Goal: Task Accomplishment & Management: Manage account settings

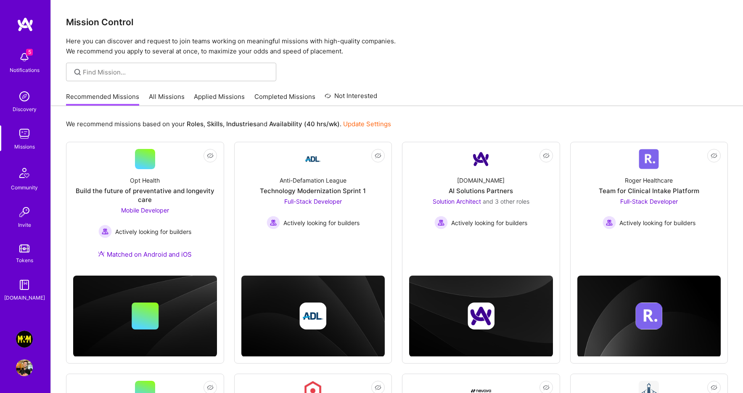
click at [26, 369] on img at bounding box center [24, 367] width 17 height 17
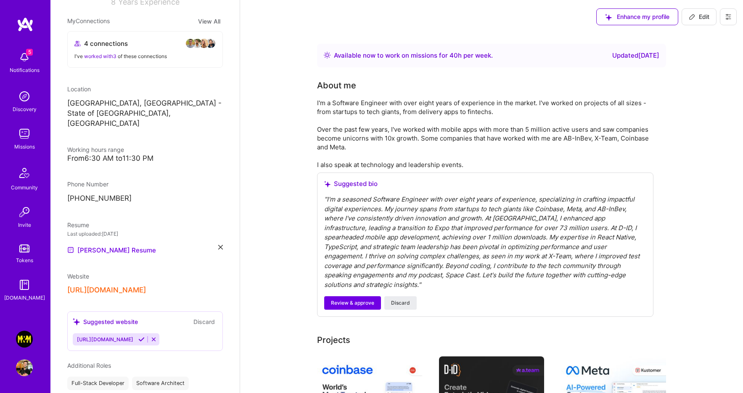
scroll to position [83, 0]
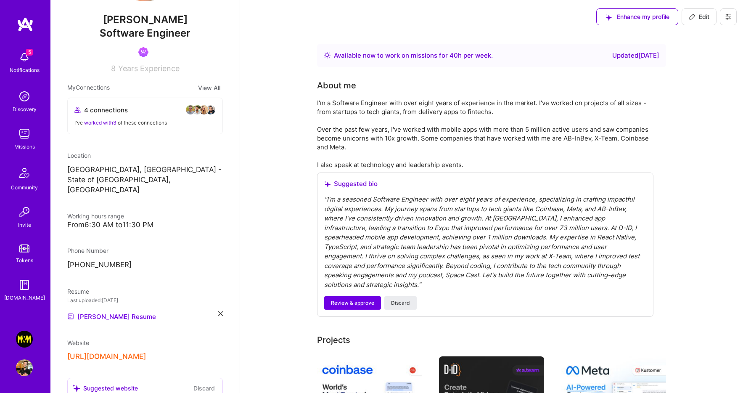
click at [693, 19] on icon at bounding box center [692, 16] width 7 height 7
select select "BR"
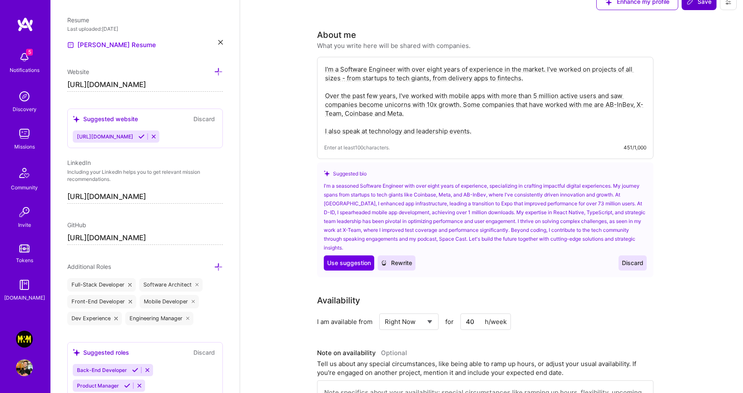
scroll to position [55, 0]
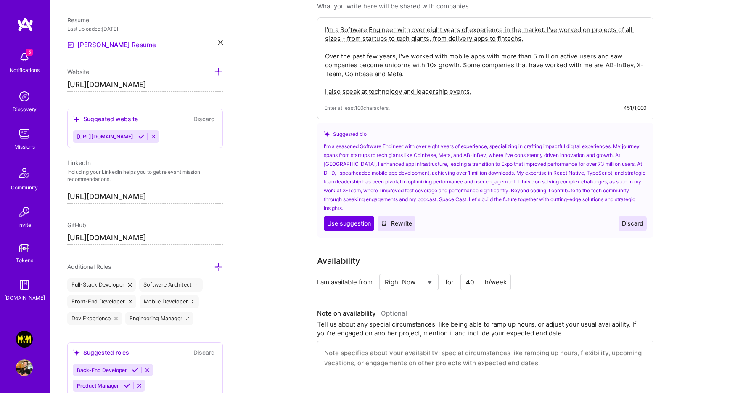
click at [415, 286] on select "Select... Right Now Future Date Not Available" at bounding box center [409, 281] width 48 height 21
select select "Not Available"
click at [385, 271] on select "Select... Right Now Future Date Not Available" at bounding box center [409, 281] width 48 height 21
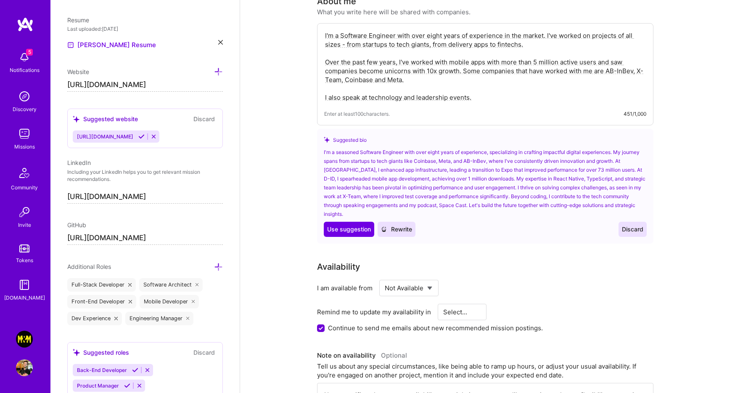
scroll to position [0, 0]
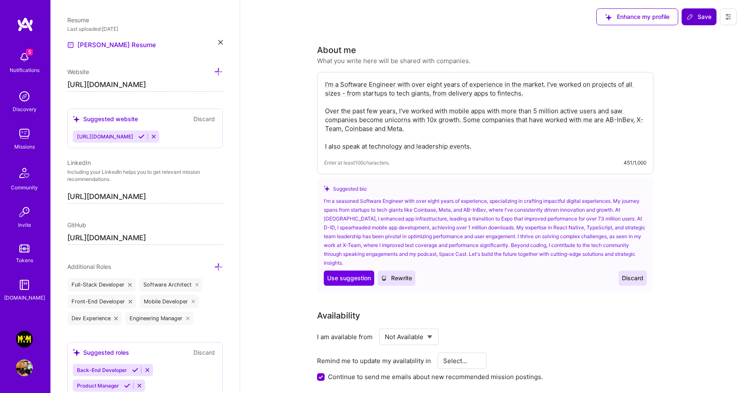
click at [698, 18] on span "Save" at bounding box center [699, 17] width 25 height 8
select select "1 Month"
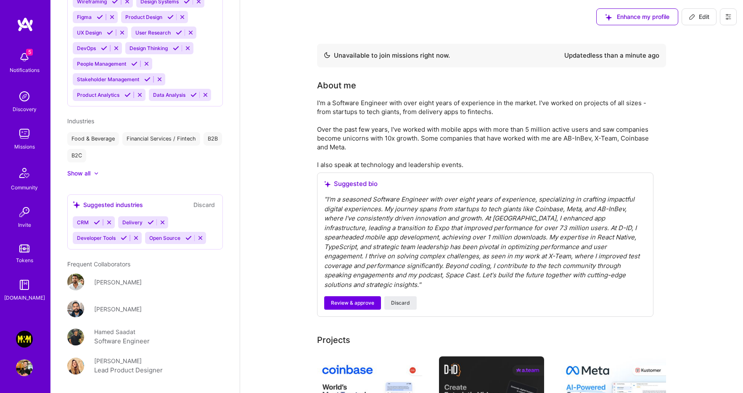
scroll to position [1041, 0]
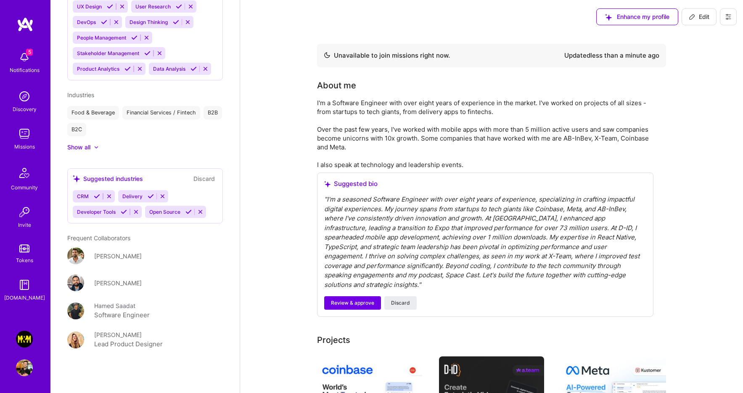
click at [124, 215] on icon at bounding box center [124, 212] width 6 height 6
click at [115, 215] on icon at bounding box center [116, 212] width 6 height 6
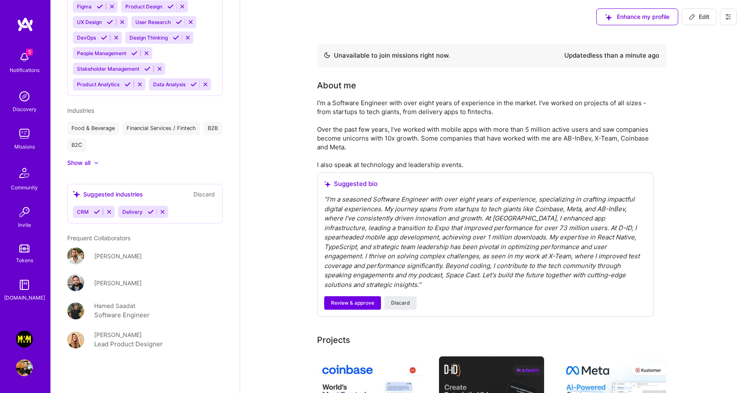
click at [149, 214] on icon at bounding box center [151, 212] width 6 height 6
click at [98, 213] on icon at bounding box center [97, 212] width 6 height 6
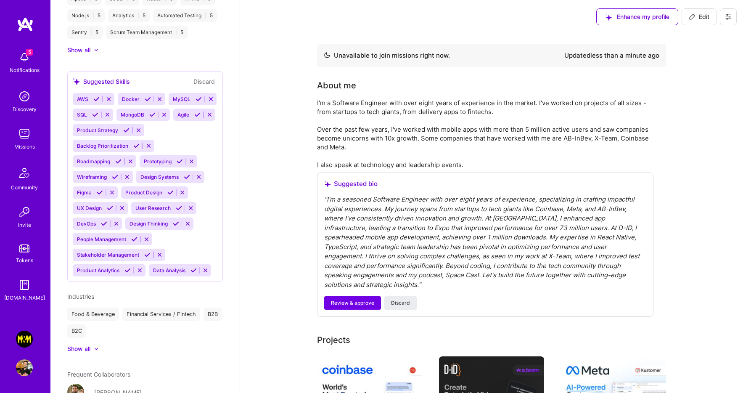
scroll to position [796, 0]
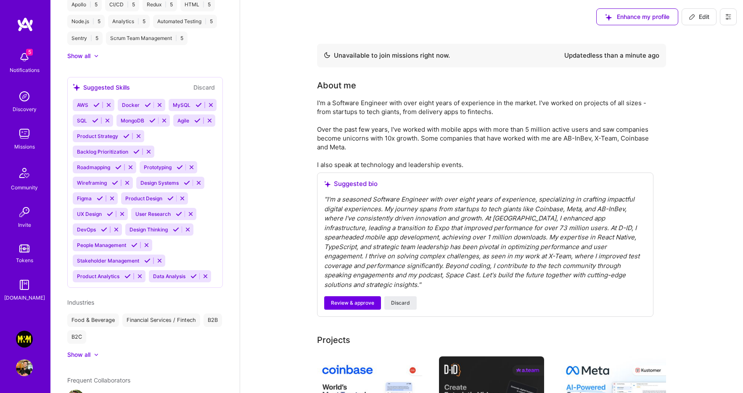
click at [98, 124] on icon at bounding box center [95, 120] width 6 height 6
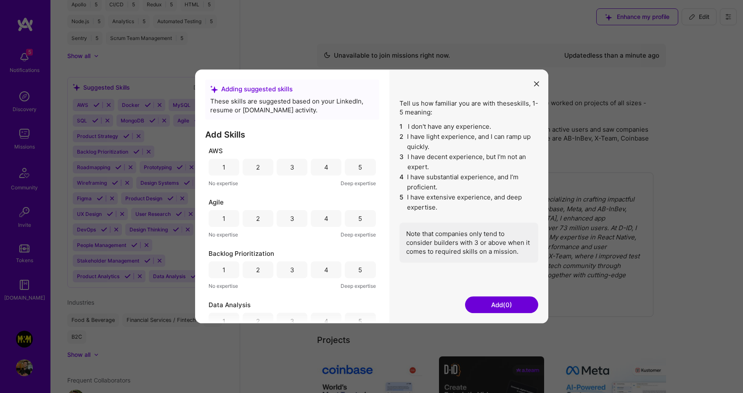
click at [296, 168] on div "3" at bounding box center [292, 167] width 31 height 17
click at [351, 220] on div "5" at bounding box center [360, 218] width 31 height 17
click at [355, 276] on div "5" at bounding box center [360, 269] width 31 height 17
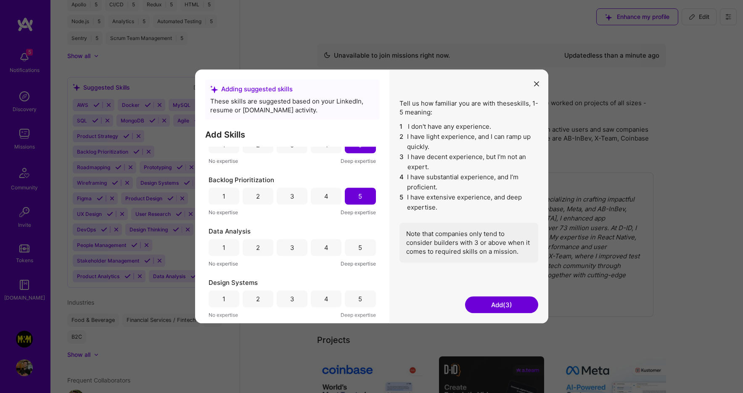
click at [262, 250] on div "2" at bounding box center [258, 247] width 31 height 17
click at [266, 251] on div "2" at bounding box center [258, 247] width 31 height 17
drag, startPoint x: 361, startPoint y: 294, endPoint x: 337, endPoint y: 284, distance: 26.0
click at [361, 295] on div "5" at bounding box center [360, 298] width 31 height 17
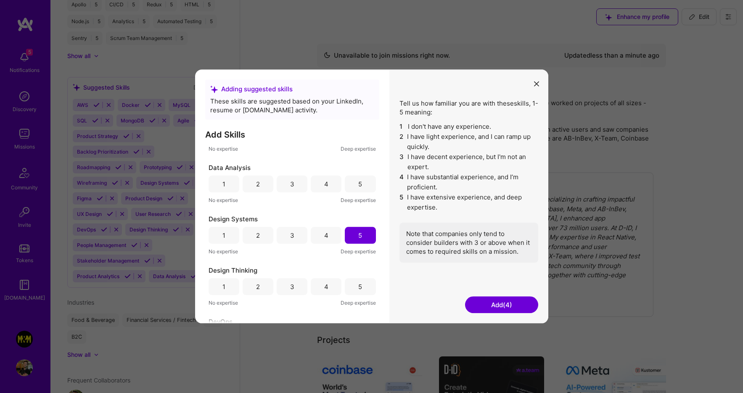
scroll to position [180, 0]
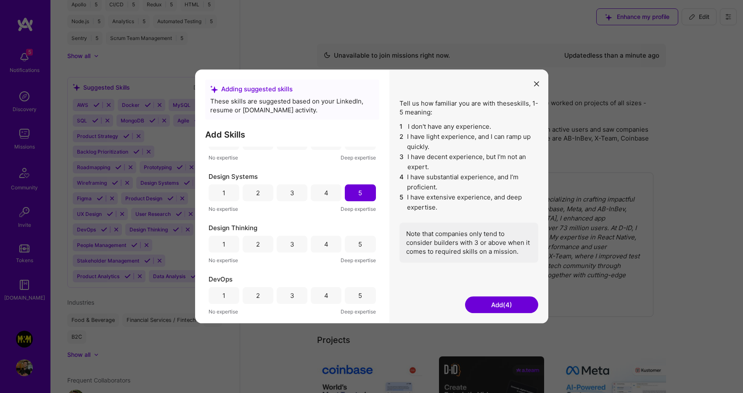
click at [318, 246] on div "4" at bounding box center [326, 243] width 31 height 17
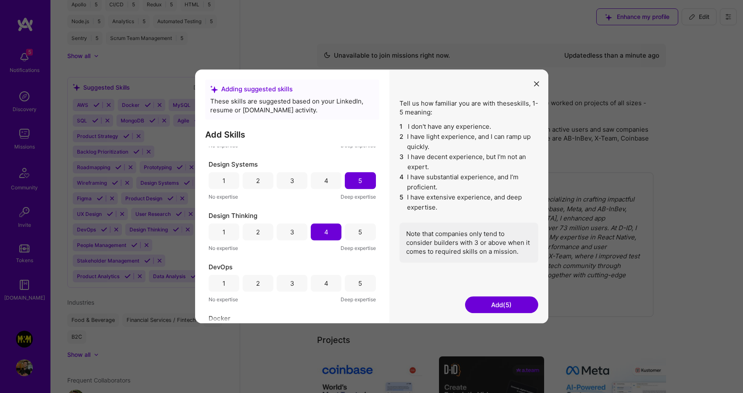
scroll to position [239, 0]
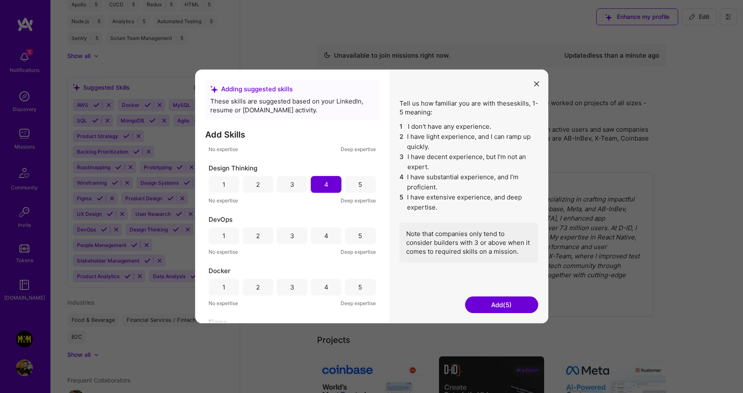
click at [324, 237] on div "4" at bounding box center [326, 235] width 4 height 9
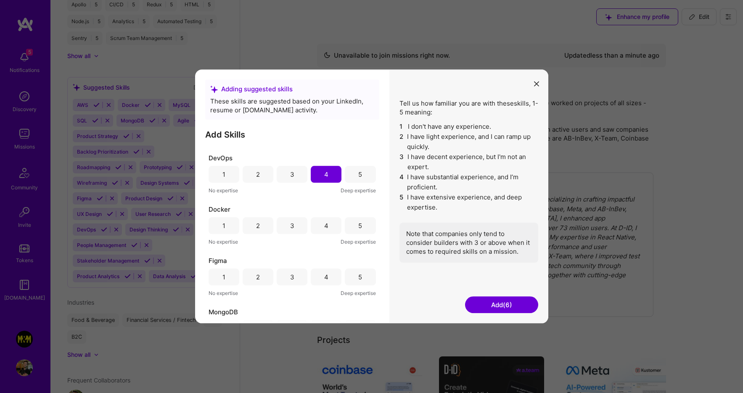
click at [321, 230] on div "4" at bounding box center [326, 225] width 31 height 17
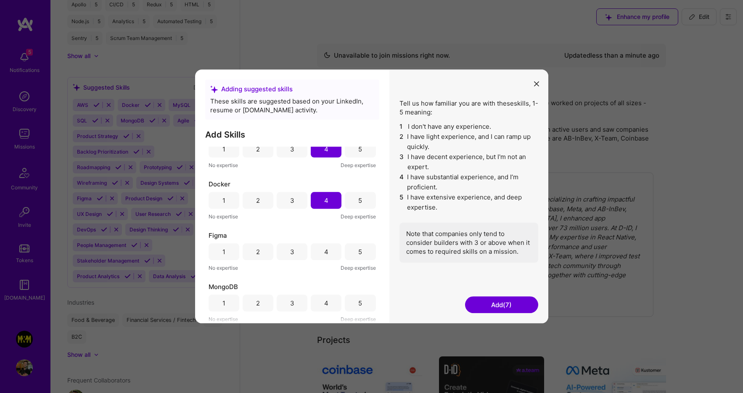
scroll to position [337, 0]
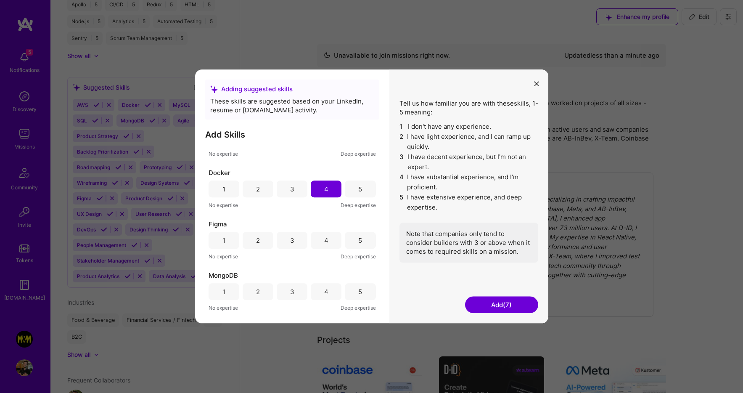
click at [330, 243] on div "4" at bounding box center [326, 240] width 31 height 17
click at [348, 242] on div "5" at bounding box center [360, 240] width 31 height 17
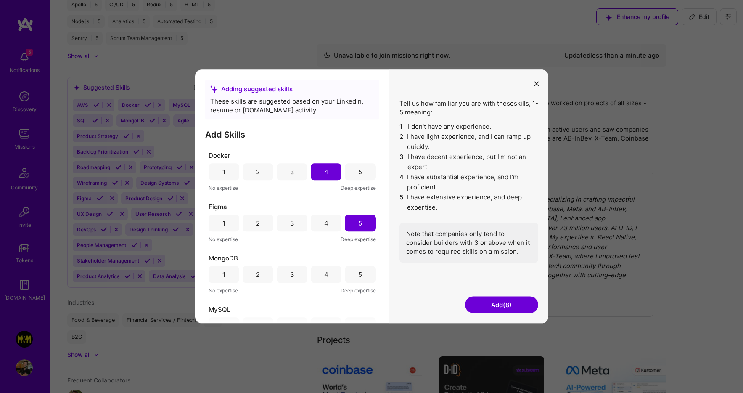
scroll to position [397, 0]
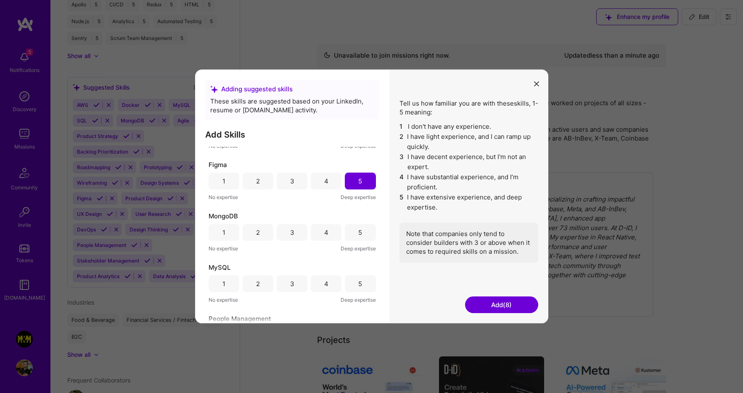
click at [355, 234] on div "5" at bounding box center [360, 232] width 31 height 17
click at [352, 291] on div "5" at bounding box center [360, 283] width 31 height 17
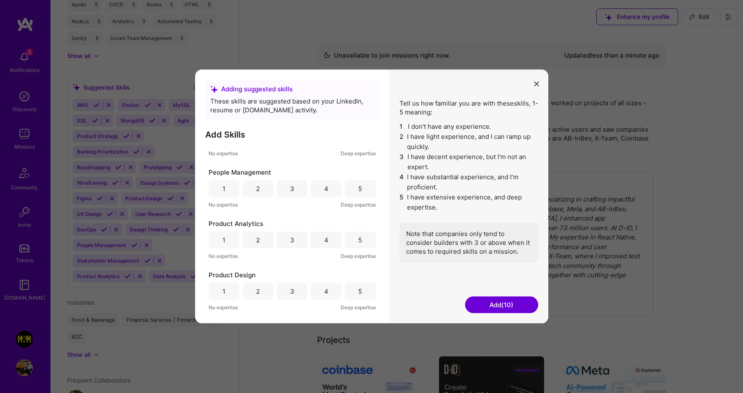
scroll to position [537, 0]
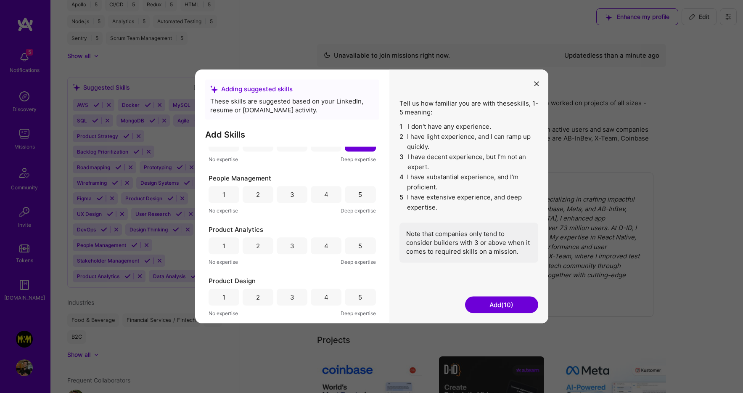
click at [334, 196] on div "4" at bounding box center [326, 194] width 31 height 17
click at [335, 196] on div "4" at bounding box center [326, 194] width 31 height 17
click at [516, 307] on button "Add (10)" at bounding box center [501, 304] width 73 height 17
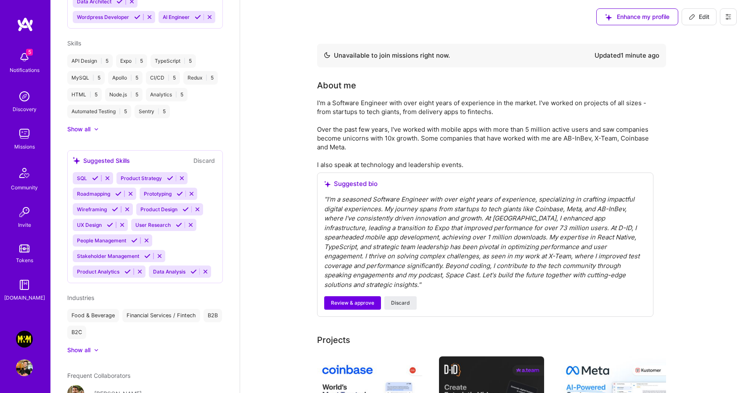
scroll to position [796, 0]
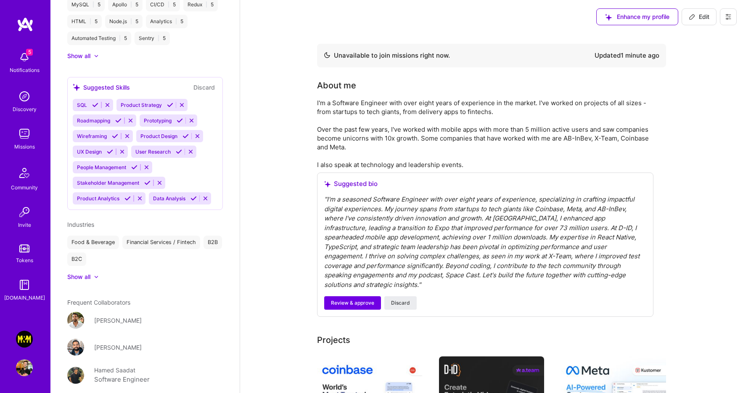
click at [695, 13] on span "Edit" at bounding box center [699, 17] width 21 height 8
select select "BR"
select select "Not Available"
select select "1 Month"
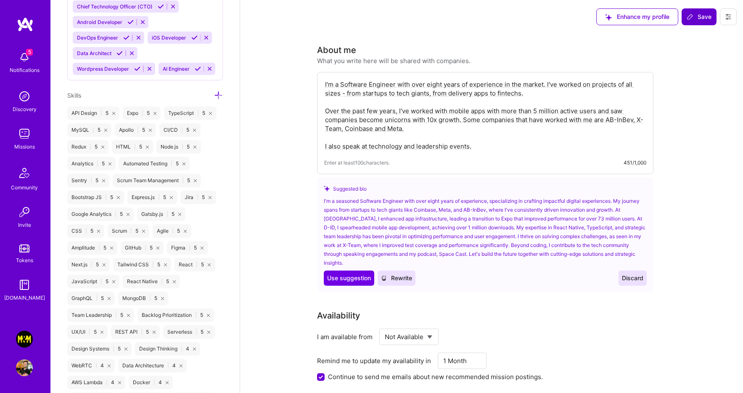
scroll to position [371, 0]
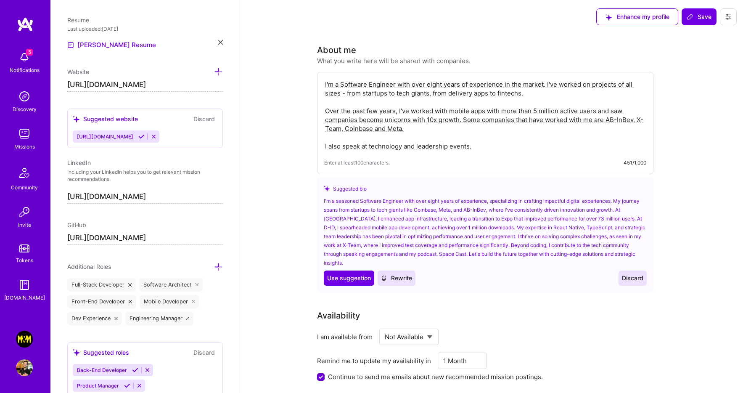
click at [534, 110] on textarea "I'm a Software Engineer with over eight years of experience in the market. I've…" at bounding box center [485, 115] width 322 height 72
click at [565, 112] on textarea "I'm a Software Engineer with over eight years of experience in the market. I've…" at bounding box center [485, 115] width 322 height 72
type textarea "I'm a Software Engineer with over eight years of experience in the market. I've…"
click at [696, 19] on span "Save" at bounding box center [699, 17] width 25 height 8
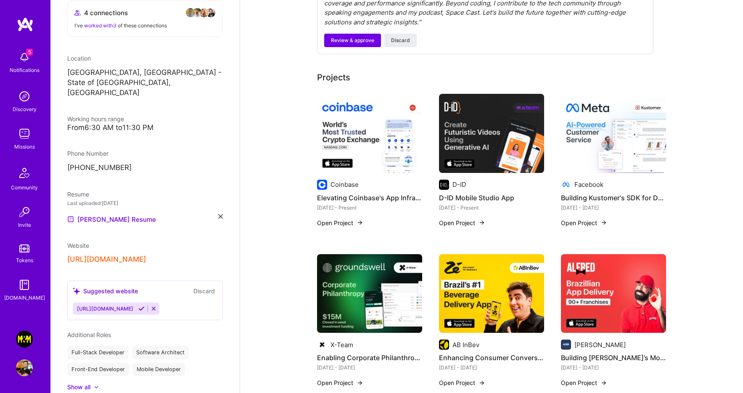
scroll to position [0, 0]
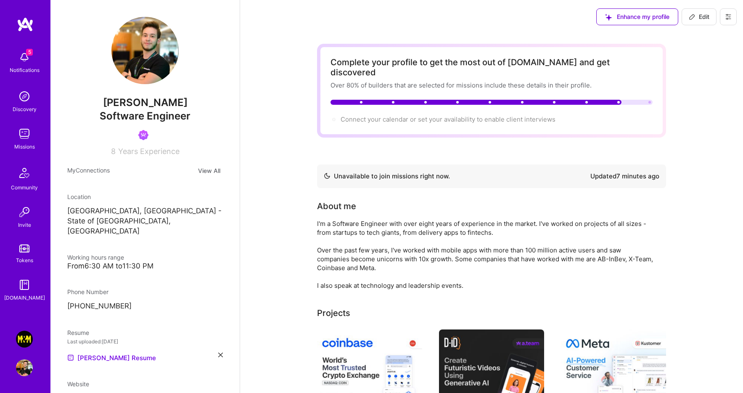
scroll to position [262, 0]
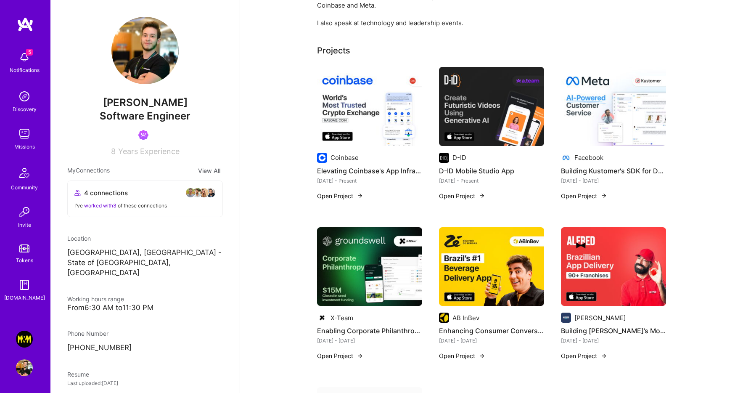
click at [193, 191] on img at bounding box center [197, 193] width 10 height 10
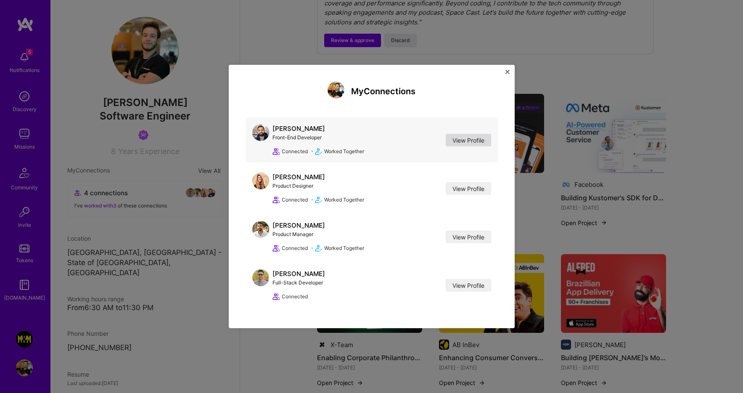
click at [470, 139] on link "View Profile" at bounding box center [468, 140] width 45 height 13
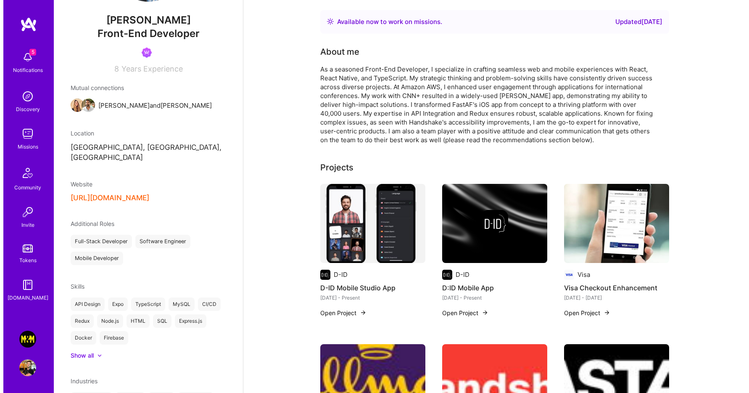
scroll to position [48, 0]
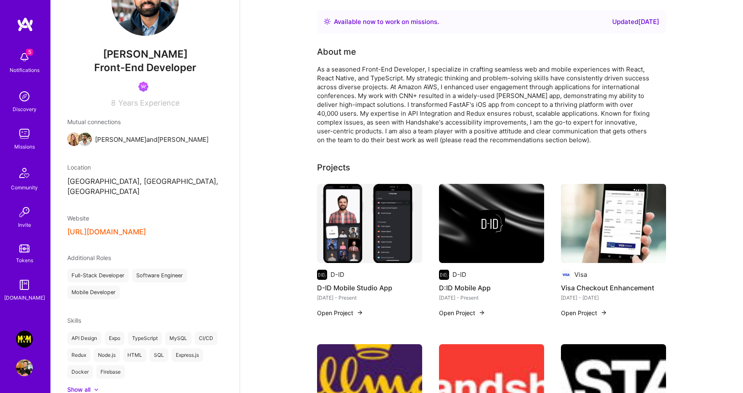
click at [123, 226] on div "Ricardo D'Alessandro Front-End Developer 8 Years Experience Mutual connections …" at bounding box center [144, 196] width 189 height 393
click at [124, 228] on button "https://rgd-solutions.com/" at bounding box center [106, 232] width 79 height 9
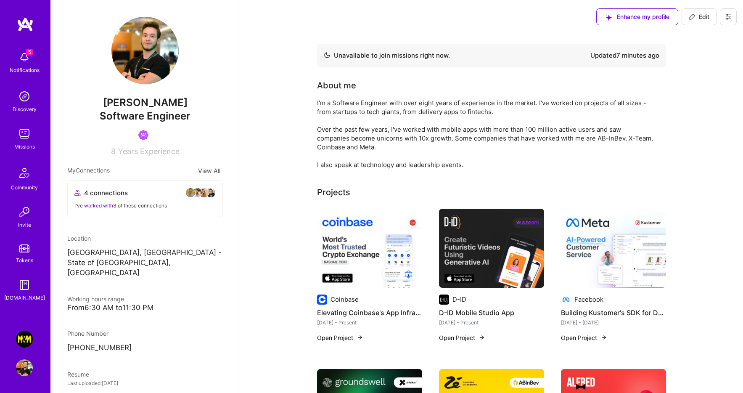
click at [115, 201] on div "I've worked with 3 of these connections" at bounding box center [144, 205] width 141 height 9
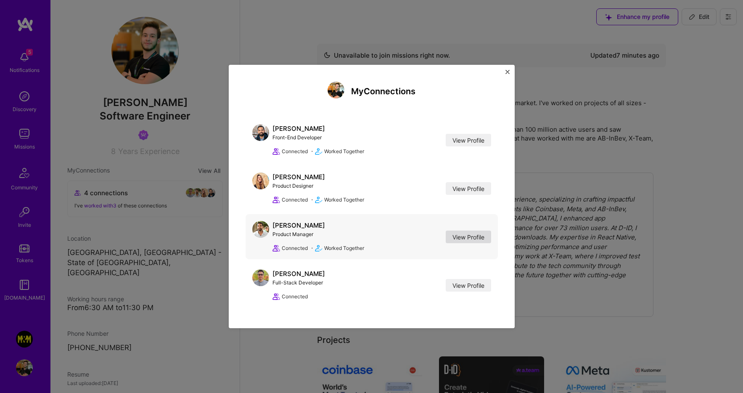
click at [474, 234] on link "View Profile" at bounding box center [468, 236] width 45 height 13
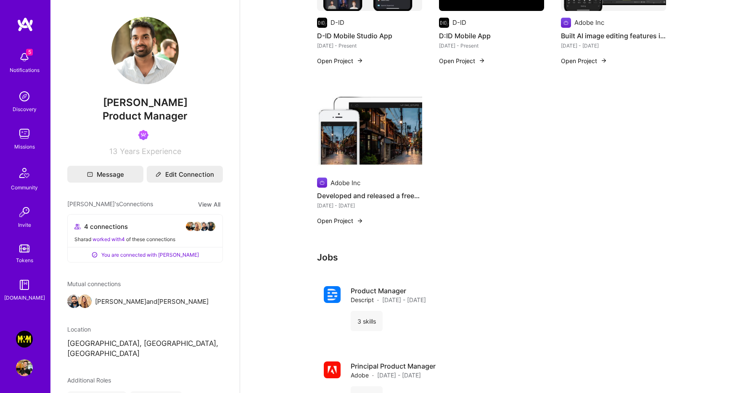
scroll to position [202, 0]
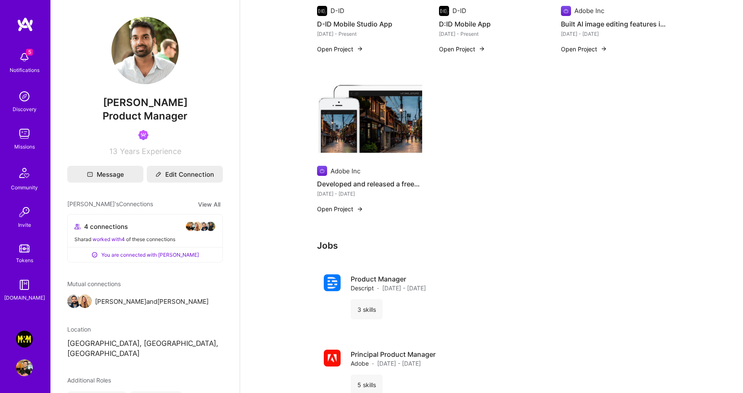
click at [19, 55] on img at bounding box center [24, 57] width 17 height 17
click at [484, 146] on div "5 5 Notifications Discovery Missions Community Invite Tokens A.Guide Morgan & M…" at bounding box center [371, 286] width 743 height 976
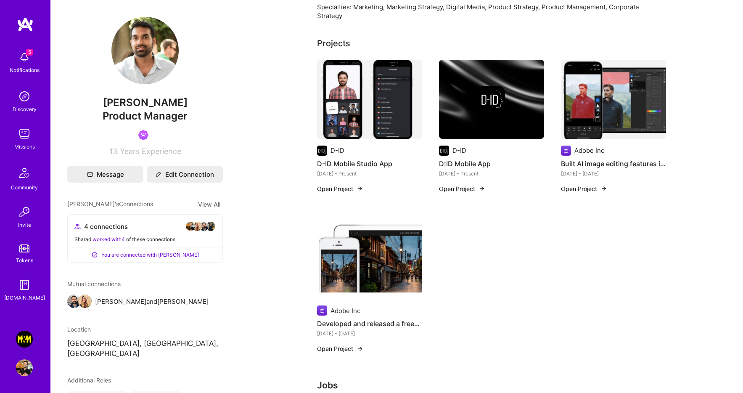
scroll to position [0, 0]
